Goal: Task Accomplishment & Management: Manage account settings

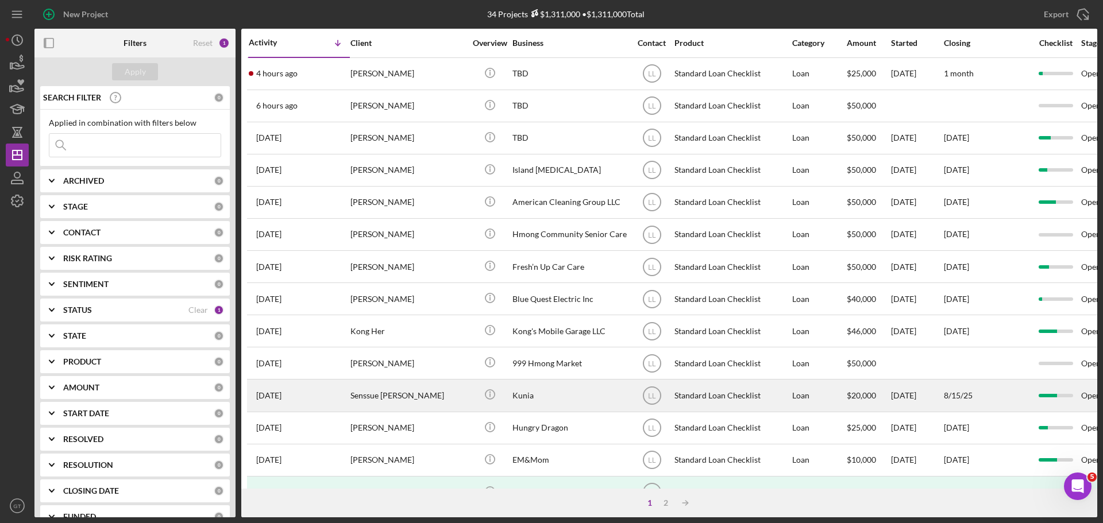
click at [389, 400] on div "Senssue [PERSON_NAME]" at bounding box center [407, 395] width 115 height 30
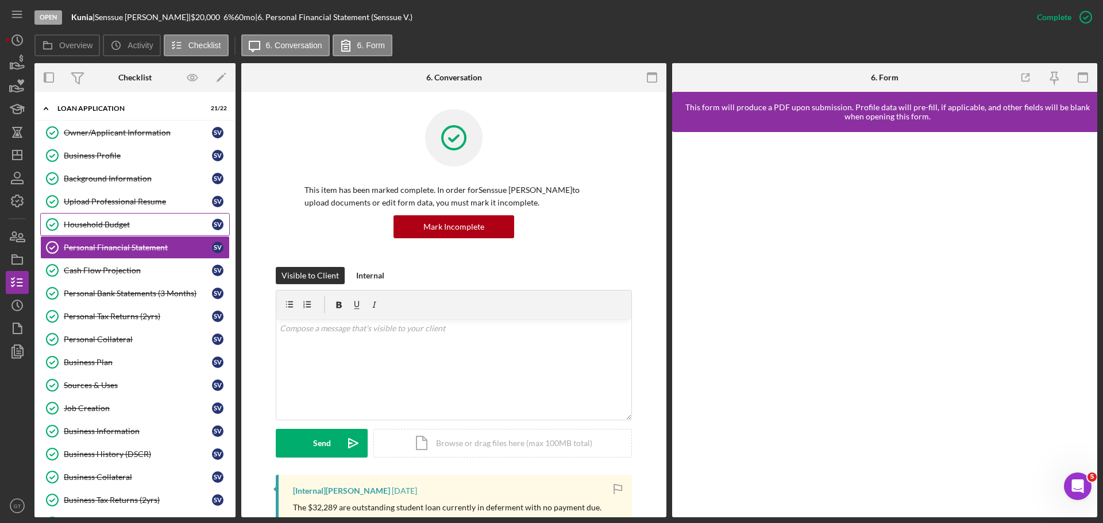
click at [102, 225] on div "Household Budget" at bounding box center [138, 224] width 148 height 9
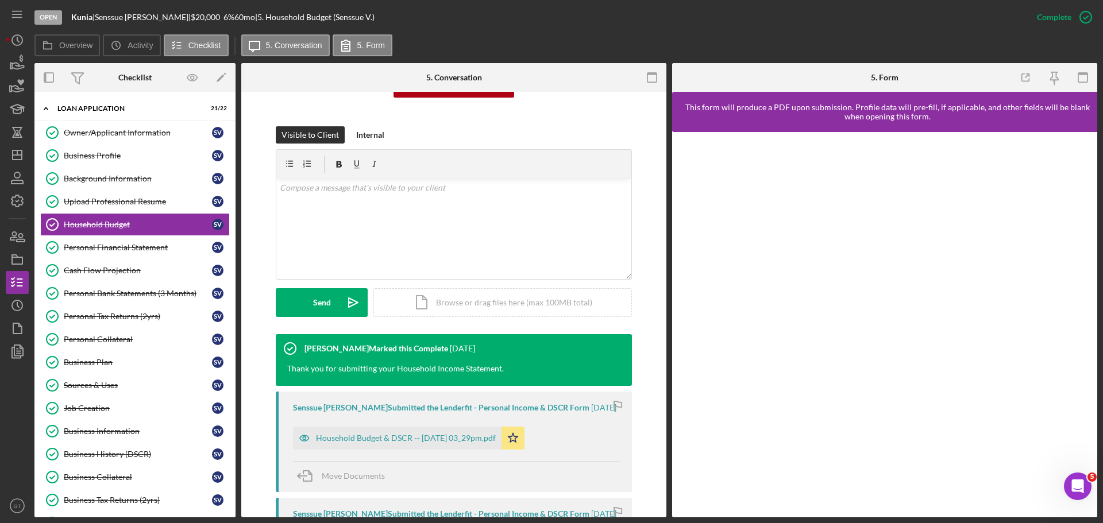
scroll to position [115, 0]
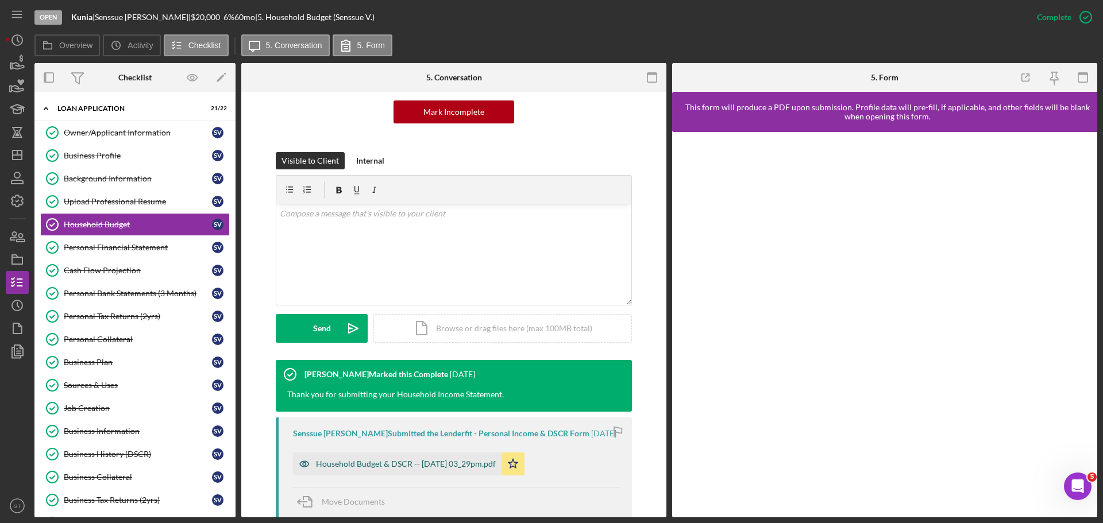
click at [440, 464] on div "Household Budget & DSCR -- [DATE] 03_29pm.pdf" at bounding box center [406, 464] width 180 height 9
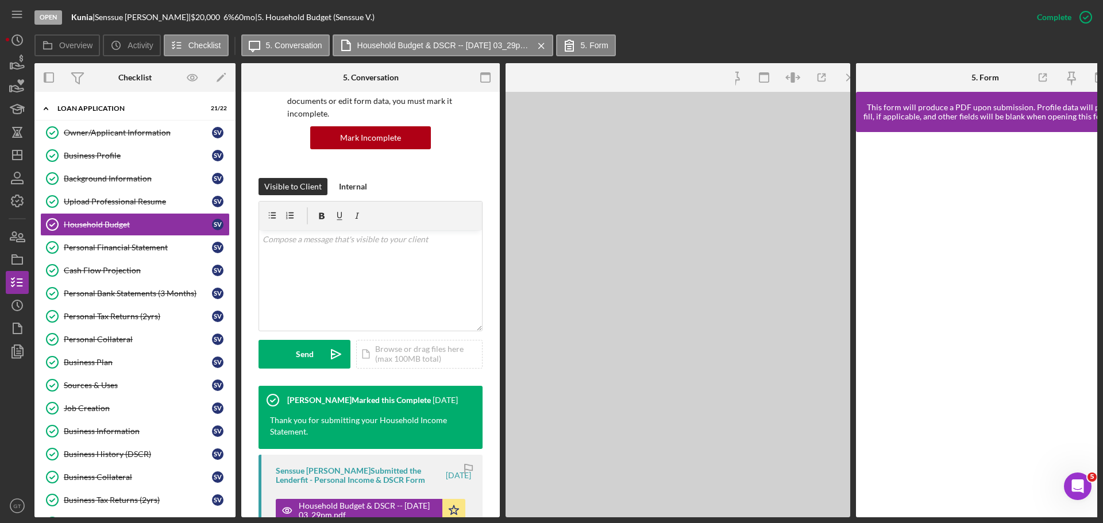
scroll to position [128, 0]
